Goal: Check status: Check status

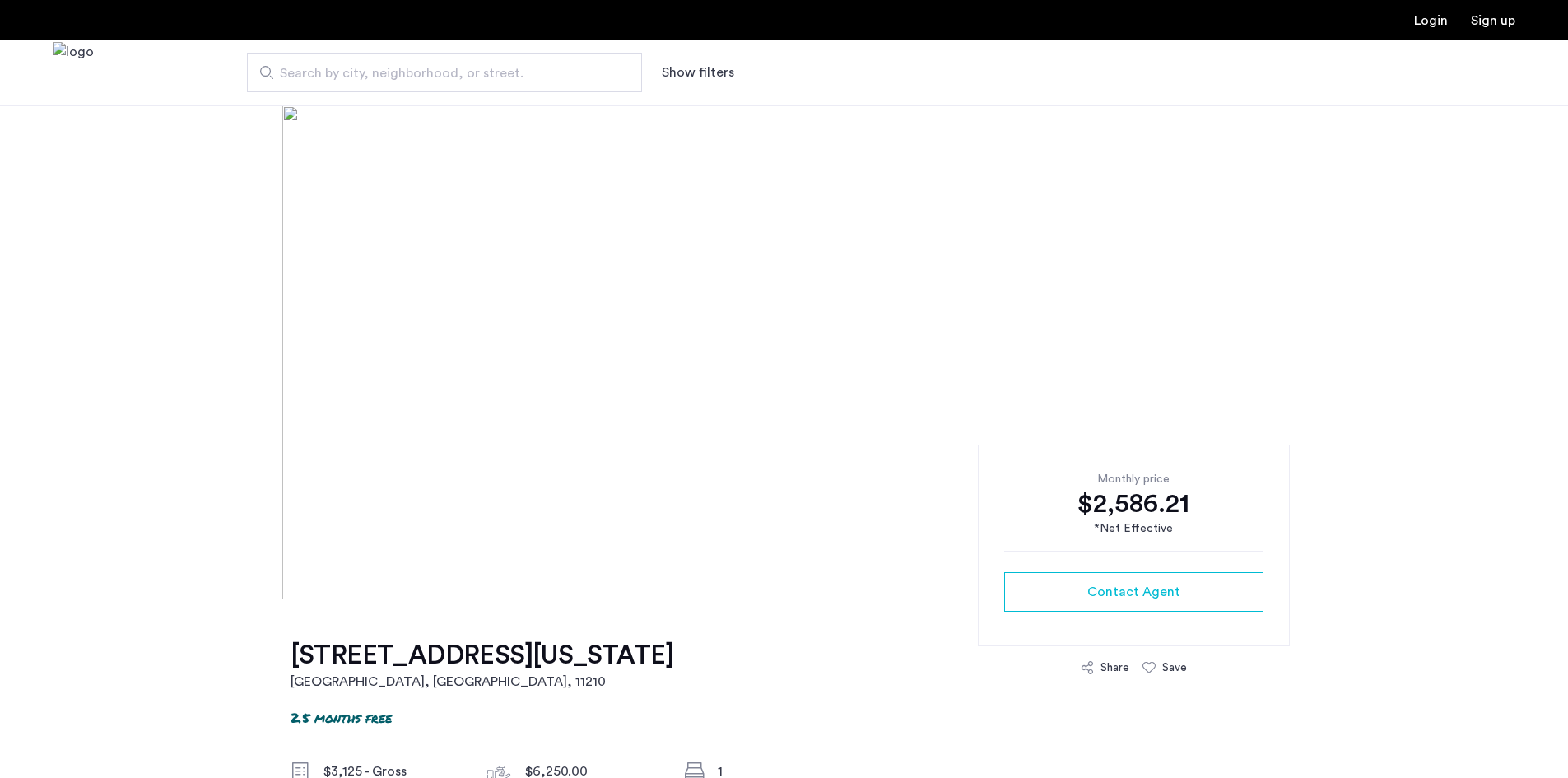
click at [1434, 20] on link "Login" at bounding box center [1431, 21] width 34 height 13
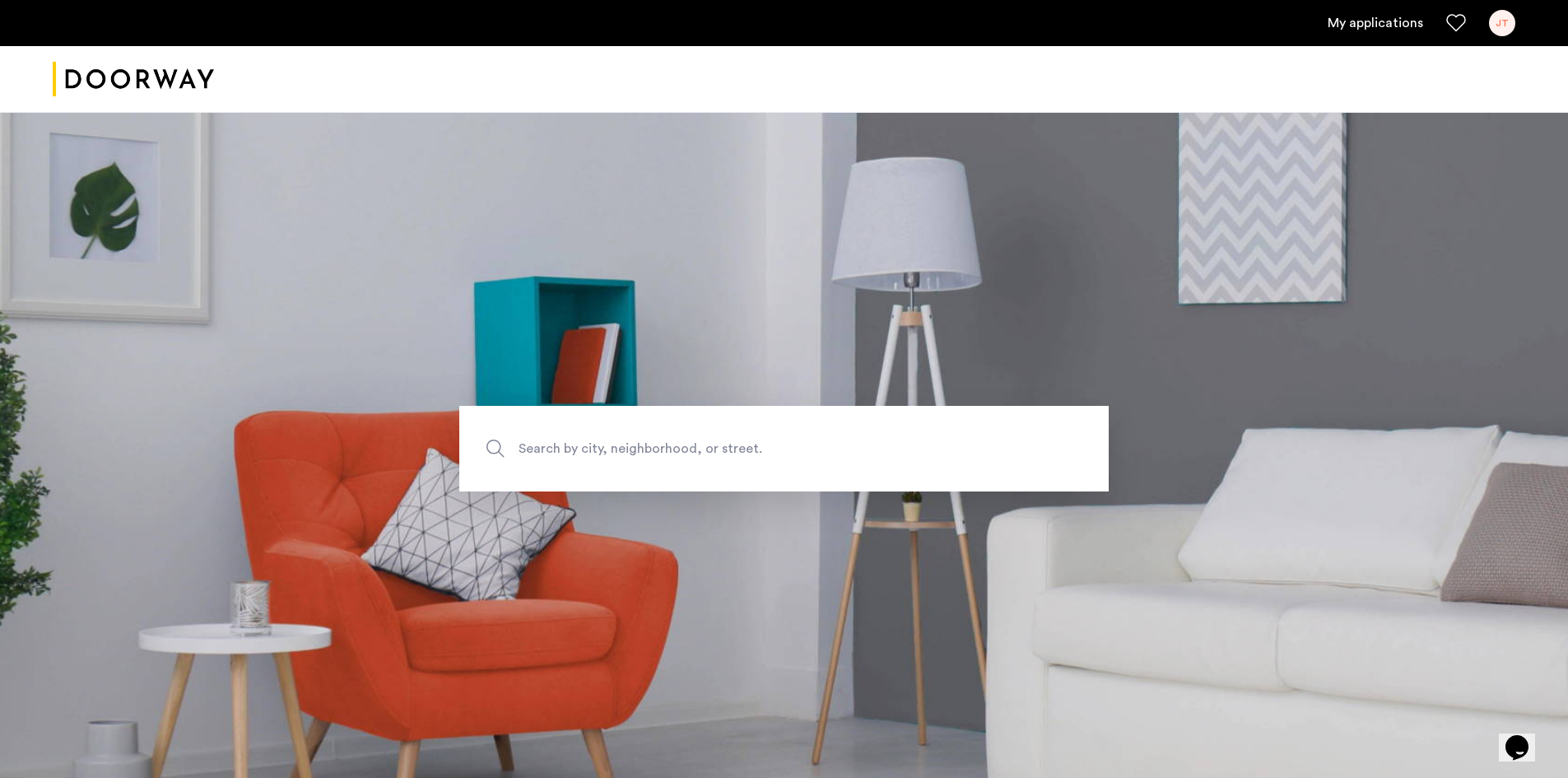
click at [1366, 27] on link "My applications" at bounding box center [1374, 23] width 95 height 20
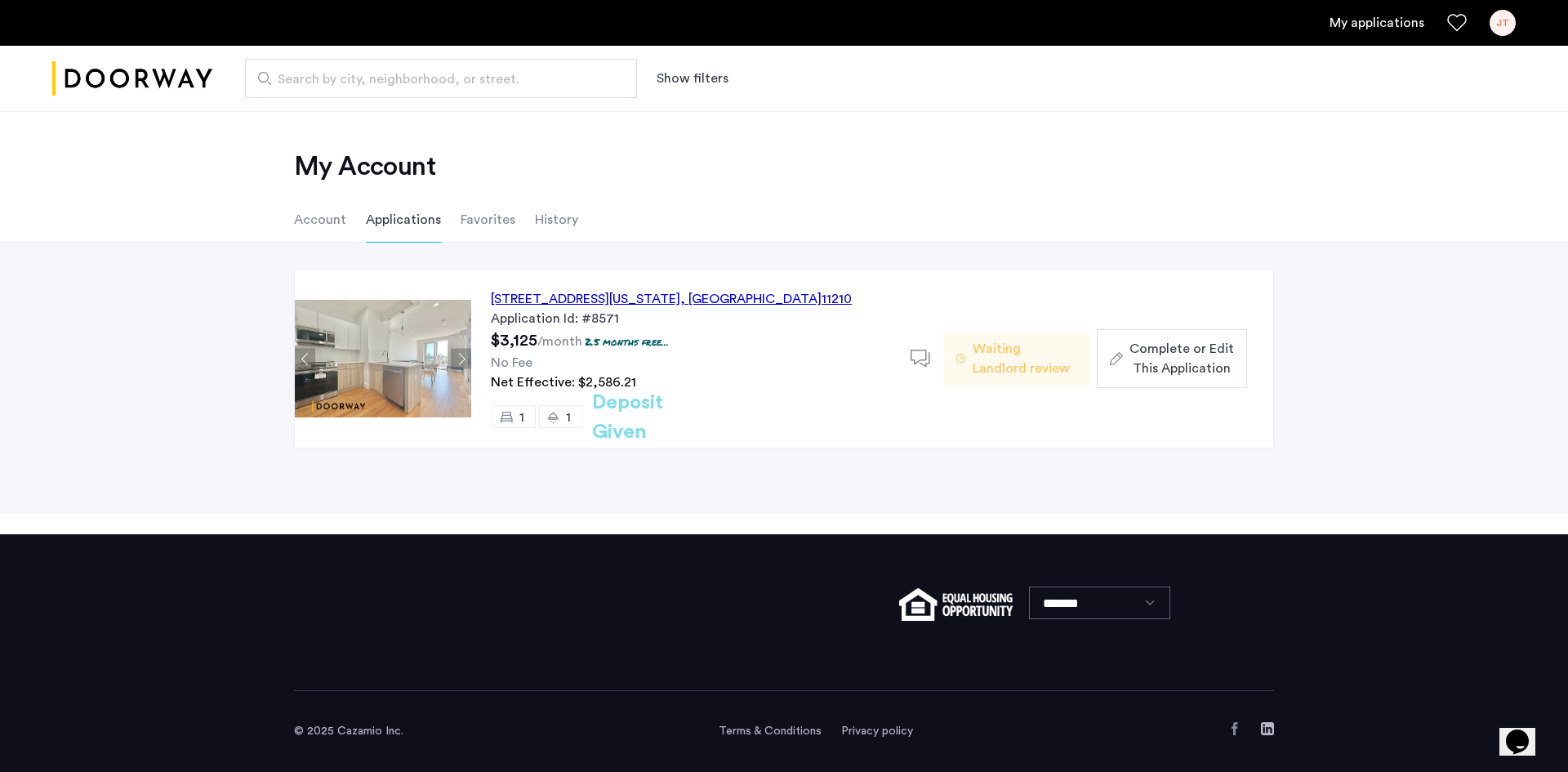
click at [535, 229] on li "History" at bounding box center [556, 220] width 43 height 46
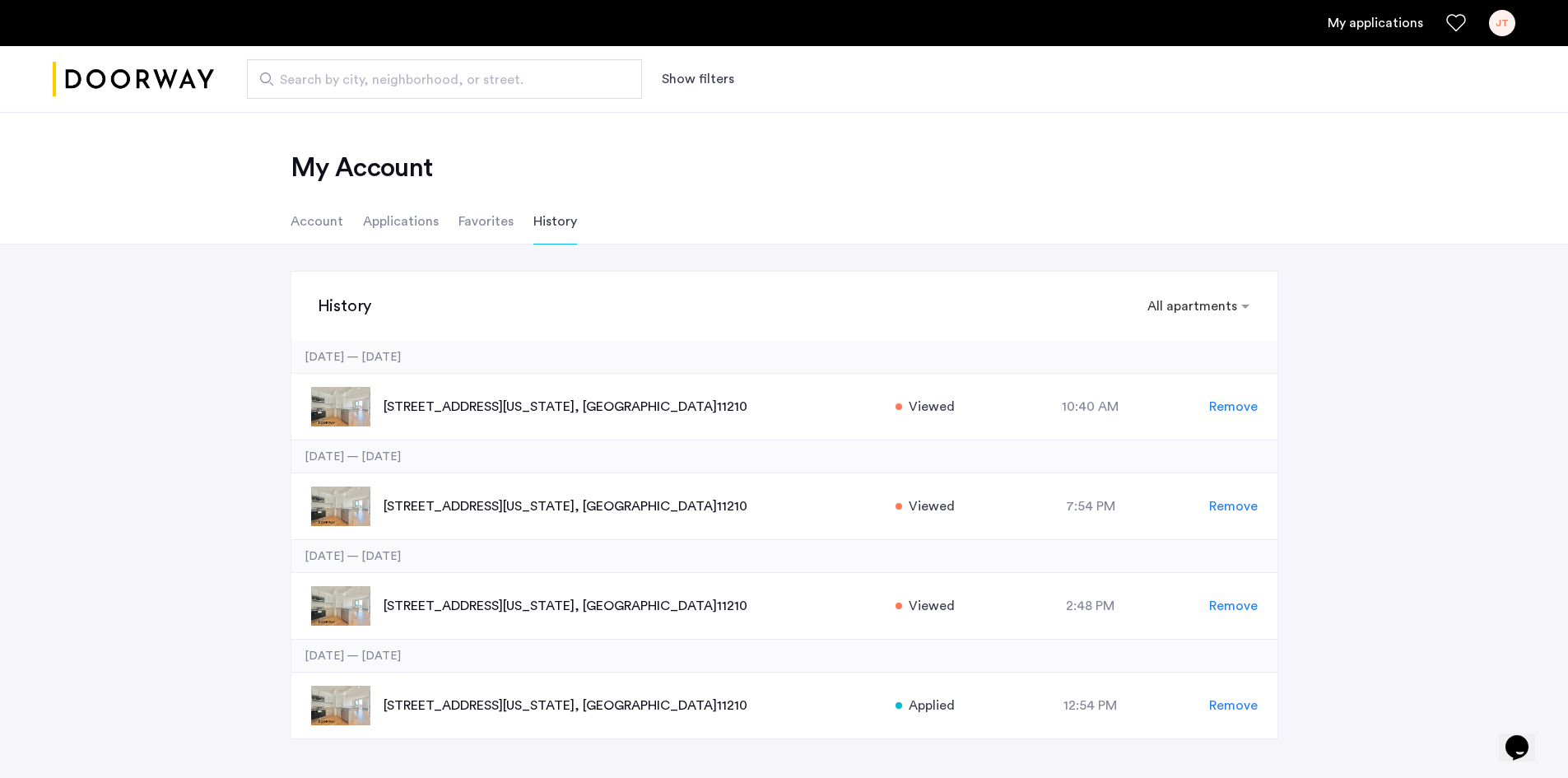
click at [403, 212] on li "Applications" at bounding box center [400, 221] width 75 height 46
